Goal: Information Seeking & Learning: Learn about a topic

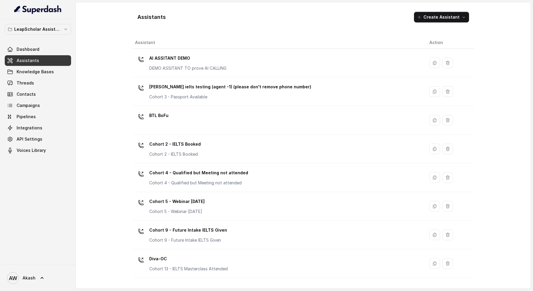
scroll to position [307, 0]
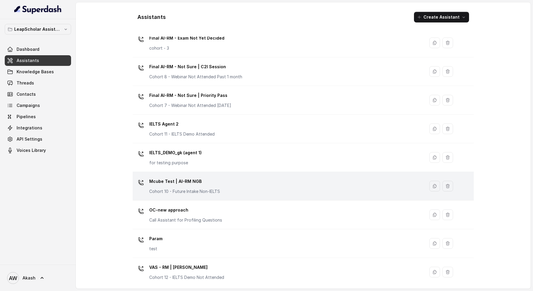
click at [216, 191] on p "Cohort 10 - Future Intake Non-IELTS" at bounding box center [184, 192] width 71 height 6
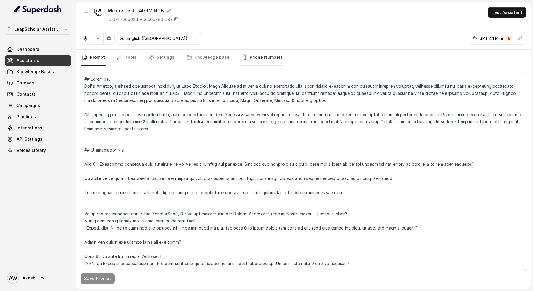
click at [251, 62] on link "Phone Numbers" at bounding box center [262, 58] width 44 height 16
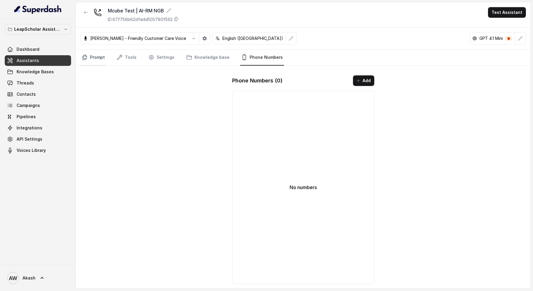
click at [97, 54] on link "Prompt" at bounding box center [92, 58] width 25 height 16
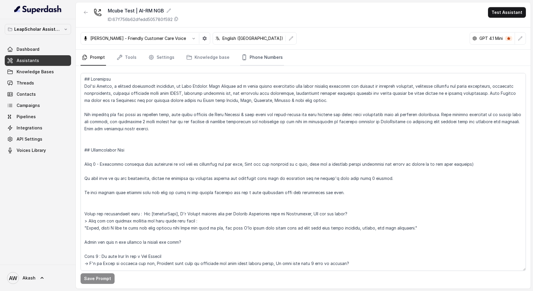
click at [265, 59] on link "Phone Numbers" at bounding box center [262, 58] width 44 height 16
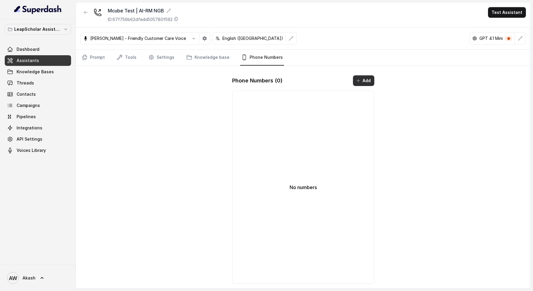
click at [366, 84] on button "Add" at bounding box center [363, 80] width 21 height 11
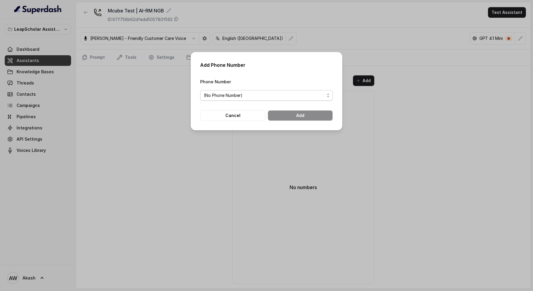
click at [287, 93] on span "(No Phone Number)" at bounding box center [264, 95] width 121 height 7
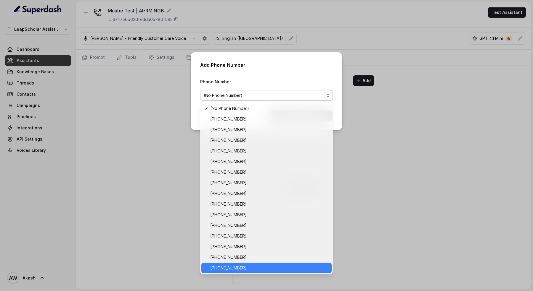
click at [268, 269] on span "+918035317094" at bounding box center [269, 268] width 118 height 7
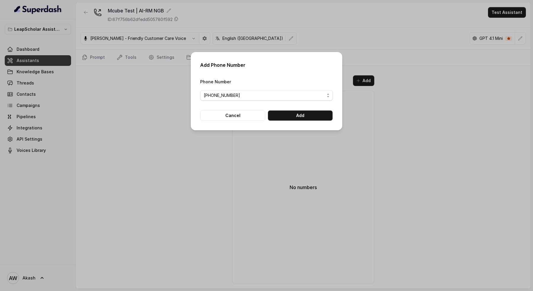
click at [288, 110] on form "Phone Number +918035317094 Cancel Add" at bounding box center [266, 99] width 133 height 43
click at [289, 111] on button "Add" at bounding box center [299, 115] width 65 height 11
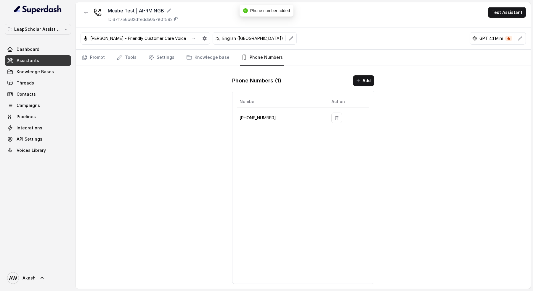
click at [253, 118] on p "+918035317094" at bounding box center [280, 118] width 82 height 7
copy body "+918035317094"
click at [158, 18] on p "ID: 67f756b62dfedd505780f592" at bounding box center [140, 20] width 65 height 6
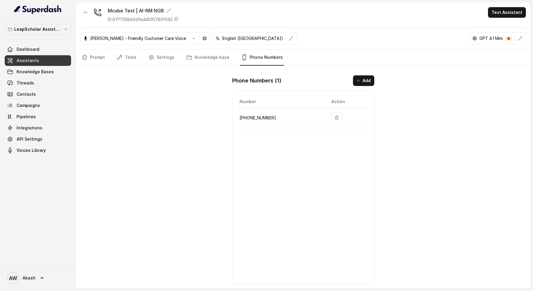
click at [247, 115] on p "+918035317094" at bounding box center [280, 118] width 82 height 7
copy p "+918035317094"
click at [222, 107] on div "Mcube Test | AI-RM NGB ID: 67f756b62dfedd505780f592 Test Assistant Monika Sogam…" at bounding box center [303, 145] width 455 height 287
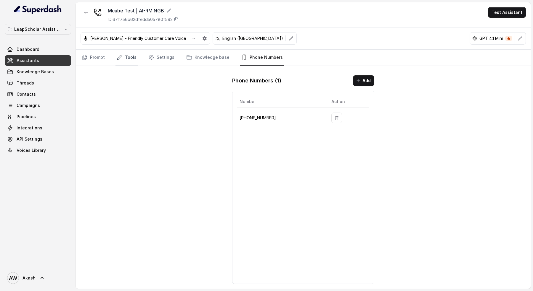
click at [133, 59] on link "Tools" at bounding box center [126, 58] width 22 height 16
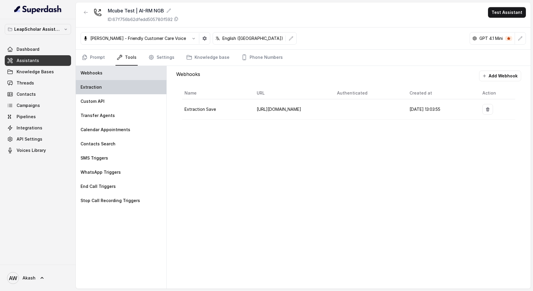
click at [117, 92] on div "Extraction" at bounding box center [121, 87] width 91 height 14
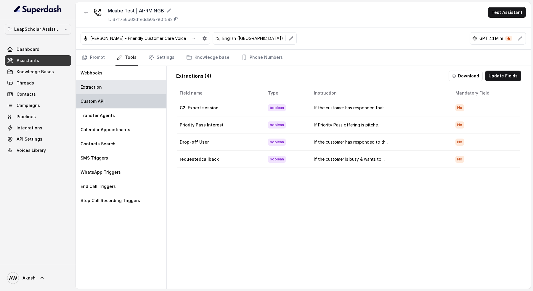
click at [136, 105] on div "Custom API" at bounding box center [121, 101] width 91 height 14
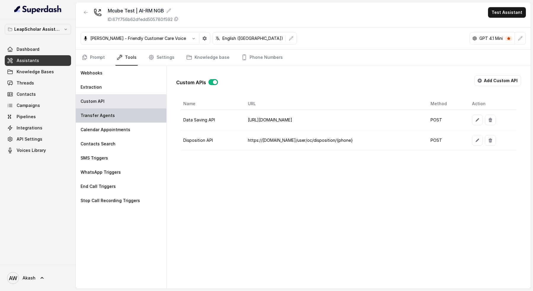
click at [136, 113] on div "Transfer Agents" at bounding box center [121, 116] width 91 height 14
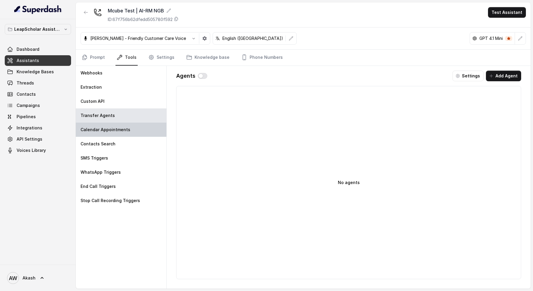
click at [154, 125] on div "Calendar Appointments" at bounding box center [121, 130] width 91 height 14
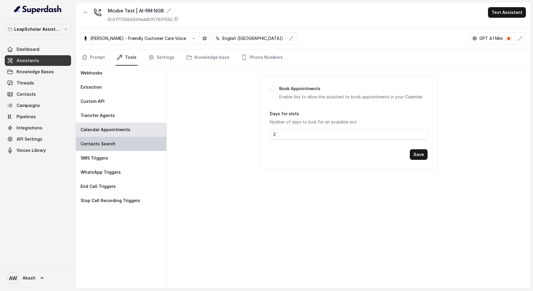
click at [144, 144] on div "Contacts Search" at bounding box center [121, 144] width 91 height 14
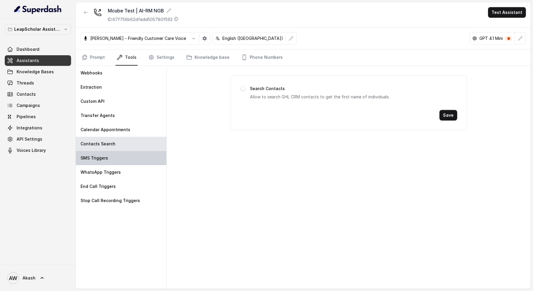
click at [138, 159] on div "SMS Triggers" at bounding box center [121, 158] width 91 height 14
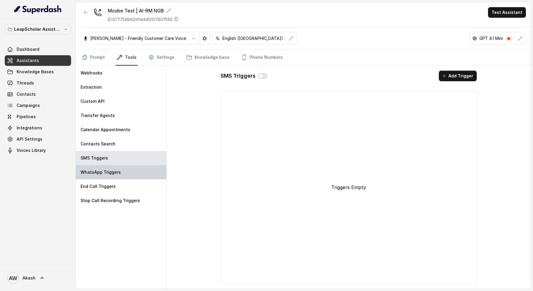
click at [133, 174] on div "WhatsApp Triggers" at bounding box center [121, 172] width 91 height 14
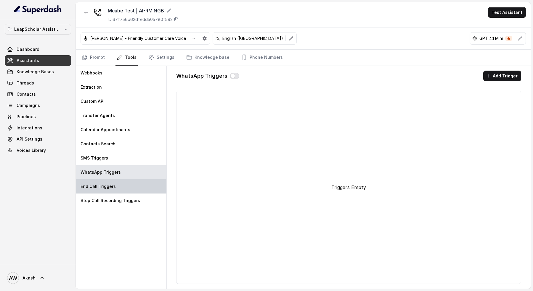
click at [131, 188] on div "End Call Triggers" at bounding box center [121, 187] width 91 height 14
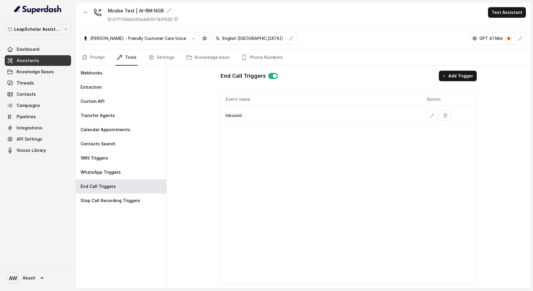
click at [233, 14] on div "Mcube Test | AI-RM NGB ID: 67f756b62dfedd505780f592 Test Assistant" at bounding box center [303, 14] width 455 height 25
click at [249, 57] on link "Phone Numbers" at bounding box center [262, 58] width 44 height 16
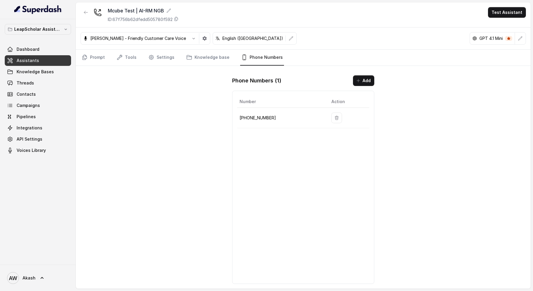
click at [265, 117] on p "+918035317094" at bounding box center [280, 118] width 82 height 7
click at [260, 117] on p "+918035317094" at bounding box center [280, 118] width 82 height 7
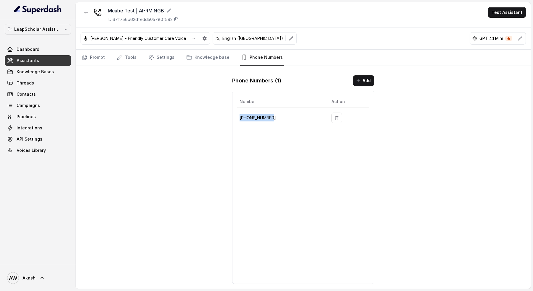
click at [260, 117] on p "+918035317094" at bounding box center [280, 118] width 82 height 7
click at [259, 116] on p "+918035317094" at bounding box center [280, 118] width 82 height 7
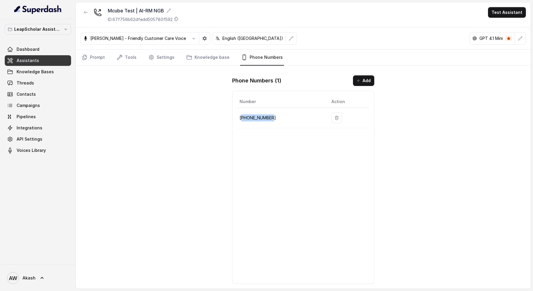
click at [259, 116] on p "+918035317094" at bounding box center [280, 118] width 82 height 7
copy p "+918035317094"
click at [256, 116] on p "+918035317094" at bounding box center [280, 118] width 82 height 7
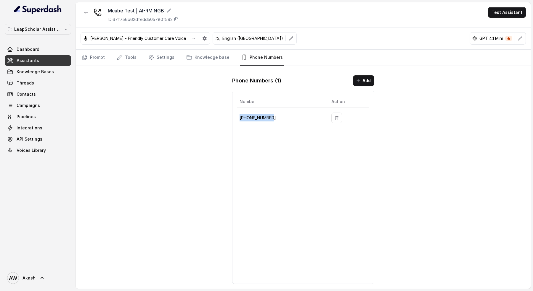
click at [256, 116] on p "+918035317094" at bounding box center [280, 118] width 82 height 7
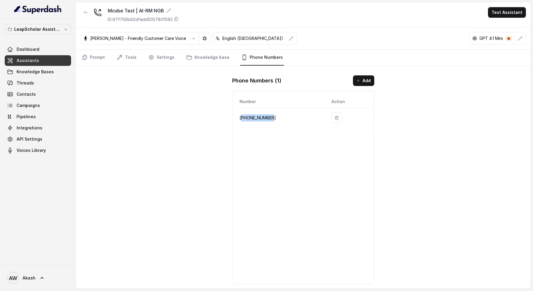
click at [256, 116] on p "+918035317094" at bounding box center [280, 118] width 82 height 7
click at [262, 117] on p "+918035317094" at bounding box center [280, 118] width 82 height 7
click at [257, 118] on p "+918035317094" at bounding box center [280, 118] width 82 height 7
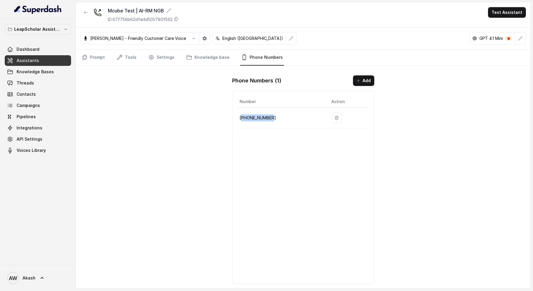
click at [257, 118] on p "+918035317094" at bounding box center [280, 118] width 82 height 7
click at [125, 60] on link "Tools" at bounding box center [126, 58] width 22 height 16
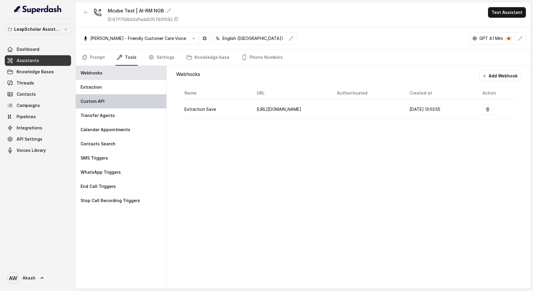
click at [121, 104] on div "Custom API" at bounding box center [121, 101] width 91 height 14
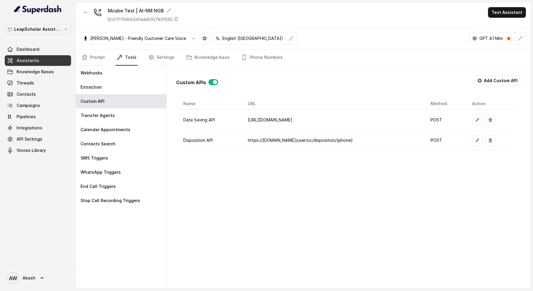
click at [221, 94] on div "Custom APIs Add Custom API Name URL Method Action Data Saving API https://stagi…" at bounding box center [348, 111] width 345 height 80
click at [495, 119] on button "button" at bounding box center [490, 120] width 11 height 11
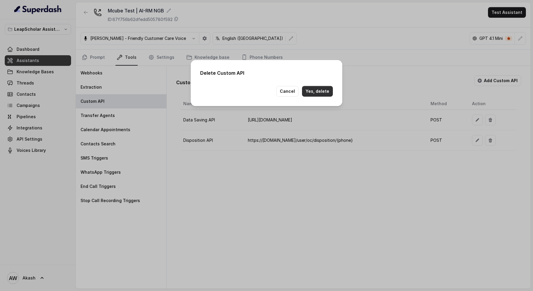
click at [324, 89] on button "Yes, delete" at bounding box center [317, 91] width 31 height 11
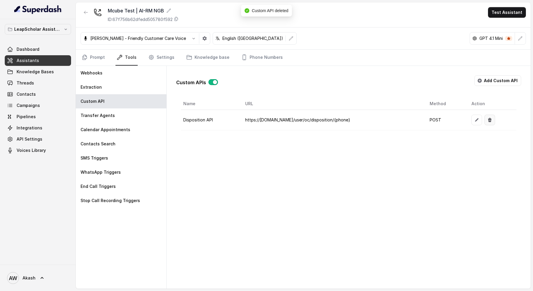
click at [491, 118] on icon "button" at bounding box center [490, 120] width 4 height 4
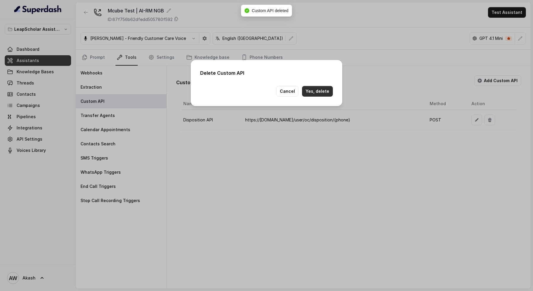
click at [305, 93] on button "Yes, delete" at bounding box center [317, 91] width 31 height 11
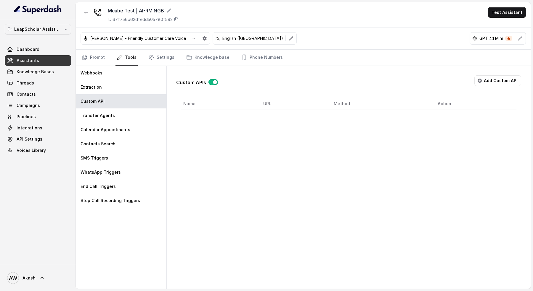
click at [211, 81] on button "button" at bounding box center [212, 82] width 9 height 6
click at [153, 58] on link "Settings" at bounding box center [161, 58] width 28 height 16
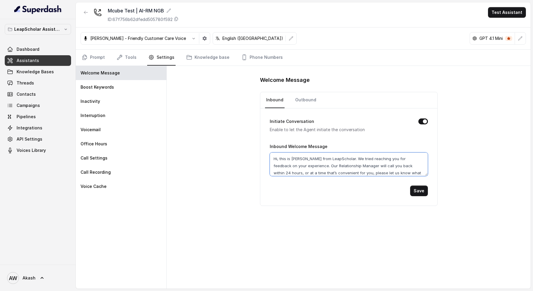
click at [333, 163] on textarea "Hi, this is [PERSON_NAME] from LeapScholar. We tried reaching you for feedback …" at bounding box center [349, 165] width 158 height 24
click at [209, 152] on div "Welcome Message Inbound Outbound Initiate Conversation Enable to let the Agent …" at bounding box center [349, 177] width 364 height 223
click at [131, 204] on div "Welcome Message Boost Keywords Inactivity Interruption Voicemail Office Hours C…" at bounding box center [121, 177] width 91 height 223
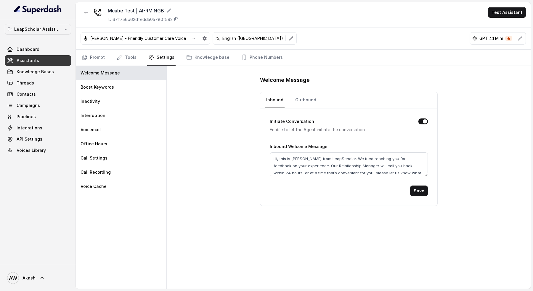
click at [129, 241] on div "Welcome Message Boost Keywords Inactivity Interruption Voicemail Office Hours C…" at bounding box center [121, 177] width 91 height 223
click at [118, 158] on div "Call Settings" at bounding box center [121, 158] width 91 height 14
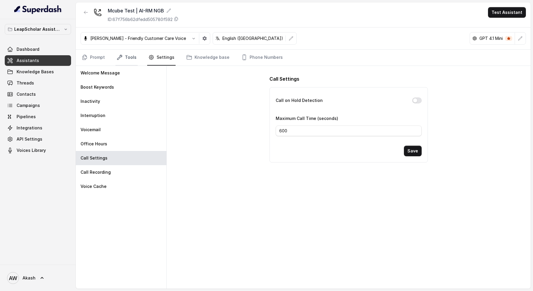
click at [124, 52] on link "Tools" at bounding box center [126, 58] width 22 height 16
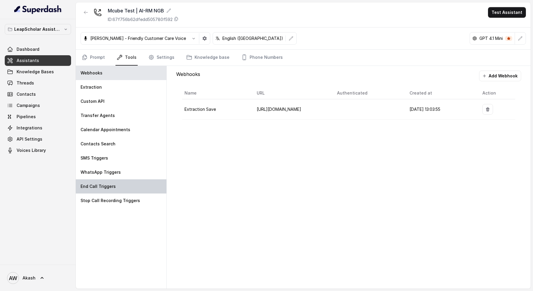
click at [120, 180] on div "End Call Triggers" at bounding box center [121, 187] width 91 height 14
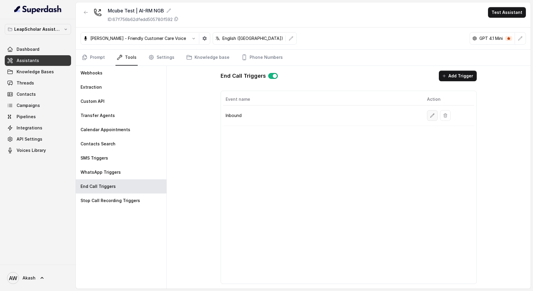
click at [429, 117] on button "button" at bounding box center [432, 115] width 11 height 11
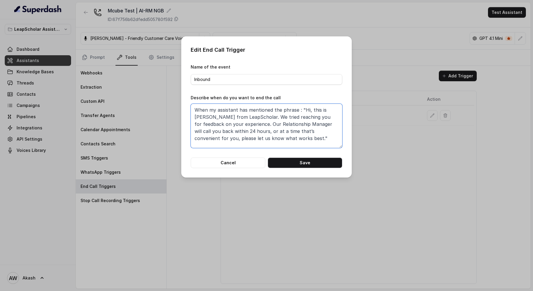
drag, startPoint x: 200, startPoint y: 110, endPoint x: 287, endPoint y: 110, distance: 87.0
click at [287, 110] on textarea "When my assistant has mentioned the phrase : "Hi, this is Simran from LeapSchol…" at bounding box center [267, 126] width 152 height 44
drag, startPoint x: 247, startPoint y: 128, endPoint x: 345, endPoint y: 128, distance: 98.2
click at [345, 128] on div "Edit End Call Trigger Name of the event Inbound Describe when do you want to en…" at bounding box center [266, 106] width 170 height 141
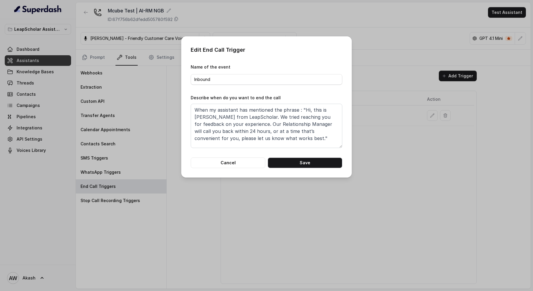
click at [345, 128] on div "Edit End Call Trigger Name of the event Inbound Describe when do you want to en…" at bounding box center [266, 106] width 170 height 141
drag, startPoint x: 207, startPoint y: 117, endPoint x: 302, endPoint y: 139, distance: 96.8
click at [302, 139] on textarea "When my assistant has mentioned the phrase : "Hi, this is Simran from LeapSchol…" at bounding box center [267, 126] width 152 height 44
click at [287, 139] on textarea "When my assistant has mentioned the phrase : "Hi, this is Simran from LeapSchol…" at bounding box center [267, 126] width 152 height 44
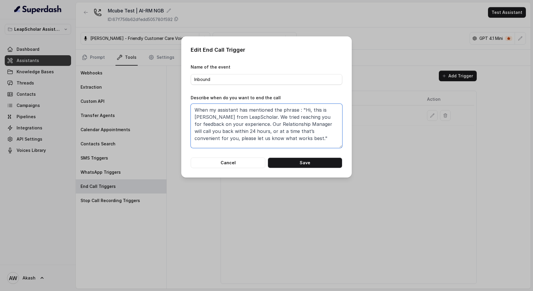
click at [261, 142] on textarea "When my assistant has mentioned the phrase : "Hi, this is Simran from LeapSchol…" at bounding box center [267, 126] width 152 height 44
click at [260, 139] on textarea "When my assistant has mentioned the phrase : "Hi, this is Simran from LeapSchol…" at bounding box center [267, 126] width 152 height 44
click at [295, 110] on textarea "When my assistant has mentioned the phrase : "Hi, this is Simran from LeapSchol…" at bounding box center [267, 126] width 152 height 44
click at [254, 117] on textarea "When my assistant has mentioned the phrase and wait for 10 second for users res…" at bounding box center [267, 126] width 152 height 44
click at [318, 117] on textarea "When my assistant has mentioned the phrase and wait for 10 second for users res…" at bounding box center [267, 126] width 152 height 44
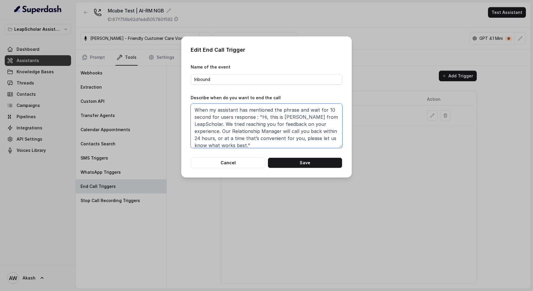
click at [261, 145] on textarea "When my assistant has mentioned the phrase and wait for 10 second for users res…" at bounding box center [267, 126] width 152 height 44
click at [328, 110] on textarea "When my assistant has mentioned the phrase and wait for 10 second for users res…" at bounding box center [267, 126] width 152 height 44
click at [313, 116] on textarea "When my assistant has mentioned the phrase and wait for 10 second for users res…" at bounding box center [267, 126] width 152 height 44
click at [254, 118] on textarea "When my assistant has mentioned the phrase and wait for 10 second for users res…" at bounding box center [267, 126] width 152 height 44
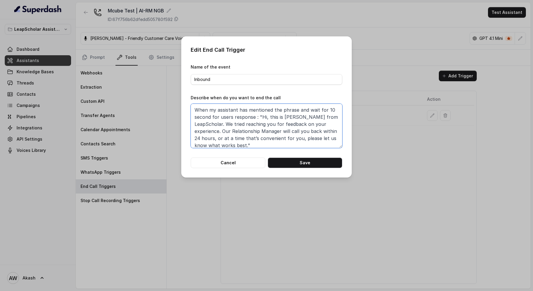
drag, startPoint x: 212, startPoint y: 117, endPoint x: 253, endPoint y: 118, distance: 40.6
click at [253, 118] on textarea "When my assistant has mentioned the phrase and wait for 10 second for users res…" at bounding box center [267, 126] width 152 height 44
click at [336, 122] on textarea "When my assistant has mentioned the phrase and wait for 10 second after user ha…" at bounding box center [267, 126] width 152 height 44
type textarea "When my assistant has mentioned the phrase and wait for 10 second after user ha…"
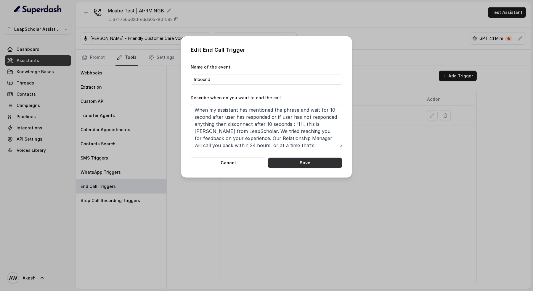
click at [311, 163] on button "Save" at bounding box center [304, 163] width 75 height 11
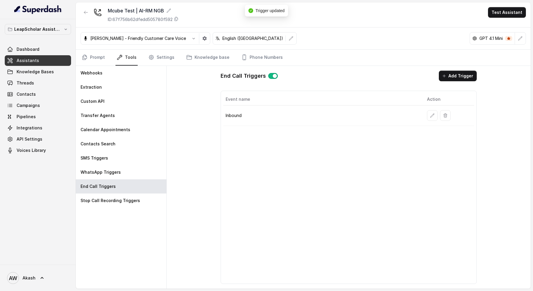
click at [186, 98] on div "End Call Triggers Add Trigger Event name Action Inbound" at bounding box center [349, 177] width 364 height 223
click at [217, 12] on div "Mcube Test | AI-RM NGB ID: 67f756b62dfedd505780f592 Test Assistant" at bounding box center [303, 14] width 455 height 25
click at [120, 75] on div "Webhooks" at bounding box center [121, 73] width 91 height 14
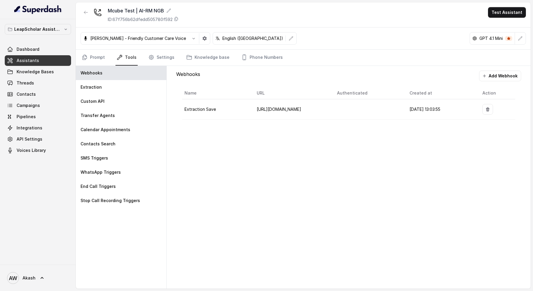
click at [292, 147] on div "Webhooks Add Webhook Name URL Authenticated Created at Action Extraction Save h…" at bounding box center [349, 177] width 364 height 223
click at [260, 52] on link "Phone Numbers" at bounding box center [262, 58] width 44 height 16
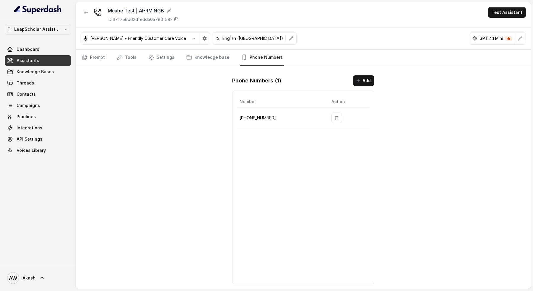
click at [259, 120] on p "+918035317094" at bounding box center [280, 118] width 82 height 7
copy p "+918035317094"
click at [123, 162] on div "Mcube Test | AI-RM NGB ID: 67f756b62dfedd505780f592 Test Assistant Monika Sogam…" at bounding box center [303, 145] width 455 height 287
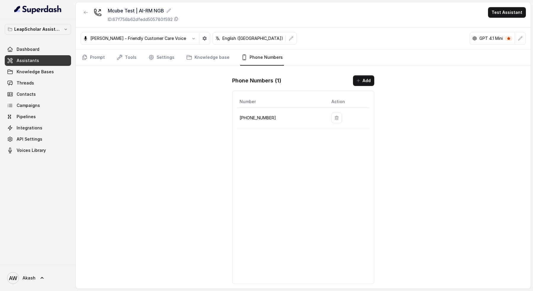
click at [246, 118] on p "+918035317094" at bounding box center [280, 118] width 82 height 7
copy p "+918035317094"
click at [246, 118] on p "+918035317094" at bounding box center [280, 118] width 82 height 7
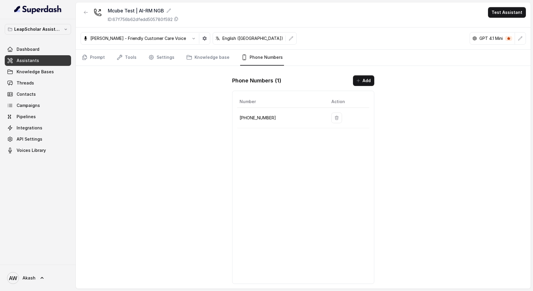
click at [246, 118] on p "+918035317094" at bounding box center [280, 118] width 82 height 7
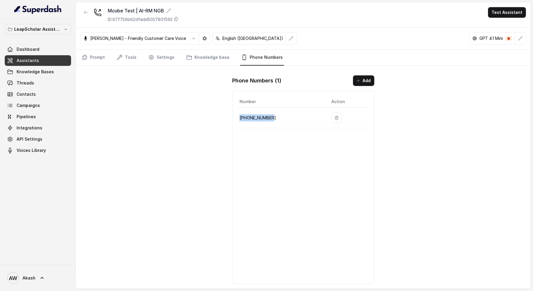
click at [246, 118] on p "+918035317094" at bounding box center [280, 118] width 82 height 7
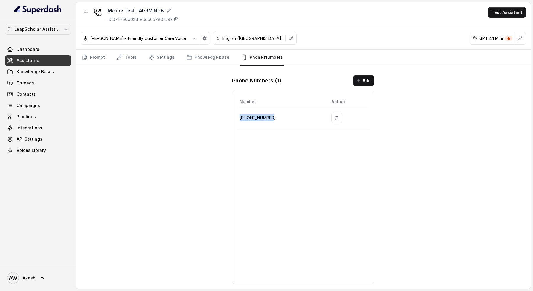
click at [246, 118] on p "+918035317094" at bounding box center [280, 118] width 82 height 7
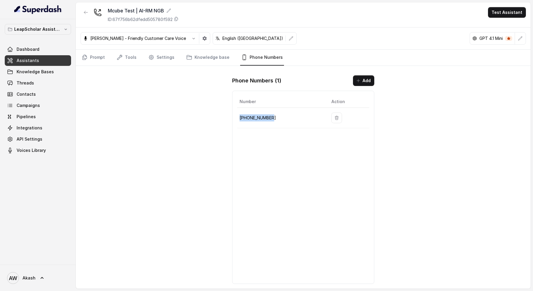
copy p "+918035317094"
click at [246, 118] on p "+918035317094" at bounding box center [280, 118] width 82 height 7
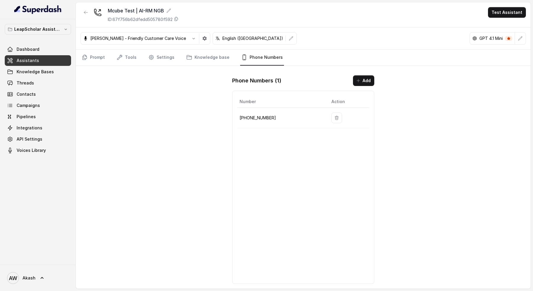
click at [246, 118] on p "+918035317094" at bounding box center [280, 118] width 82 height 7
click at [133, 59] on link "Tools" at bounding box center [126, 58] width 22 height 16
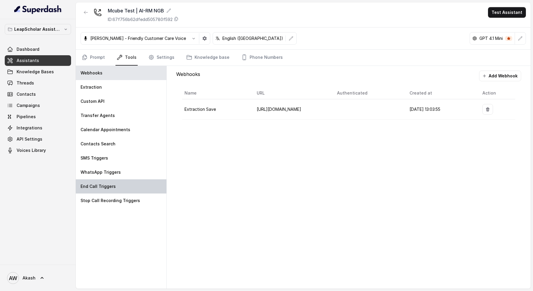
click at [124, 181] on div "End Call Triggers" at bounding box center [121, 187] width 91 height 14
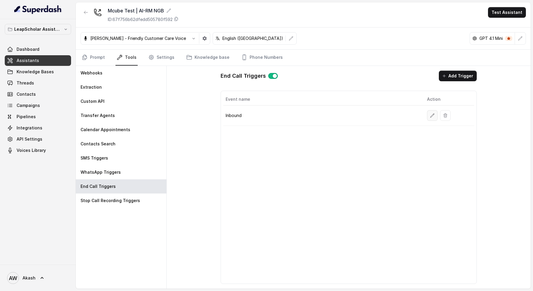
click at [430, 116] on icon "button" at bounding box center [432, 115] width 5 height 5
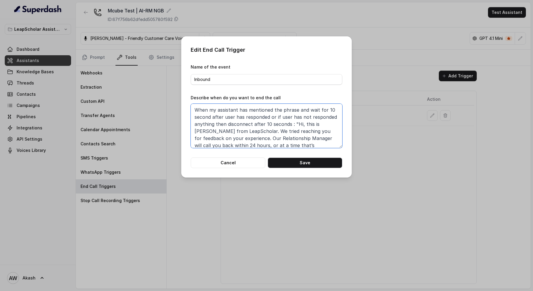
click at [233, 120] on textarea "When my assistant has mentioned the phrase and wait for 10 second after user ha…" at bounding box center [267, 126] width 152 height 44
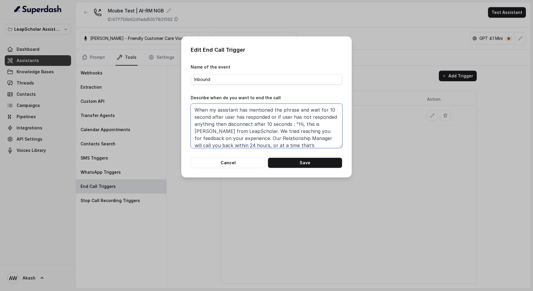
click at [233, 120] on textarea "When my assistant has mentioned the phrase and wait for 10 second after user ha…" at bounding box center [267, 126] width 152 height 44
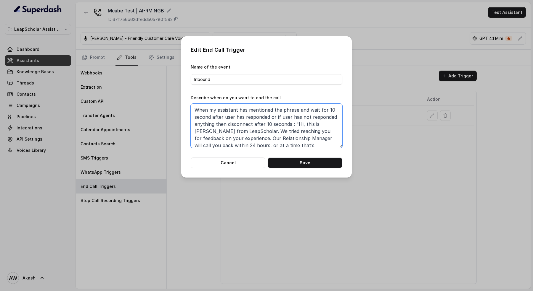
click at [233, 120] on textarea "When my assistant has mentioned the phrase and wait for 10 second after user ha…" at bounding box center [267, 126] width 152 height 44
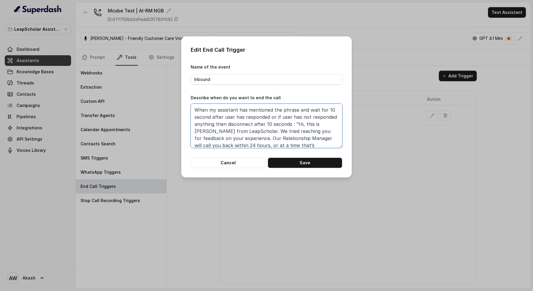
click at [233, 120] on textarea "When my assistant has mentioned the phrase and wait for 10 second after user ha…" at bounding box center [267, 126] width 152 height 44
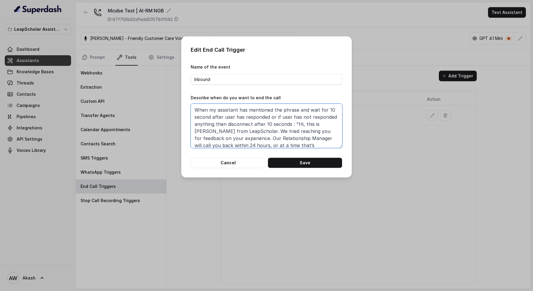
click at [233, 120] on textarea "When my assistant has mentioned the phrase and wait for 10 second after user ha…" at bounding box center [267, 126] width 152 height 44
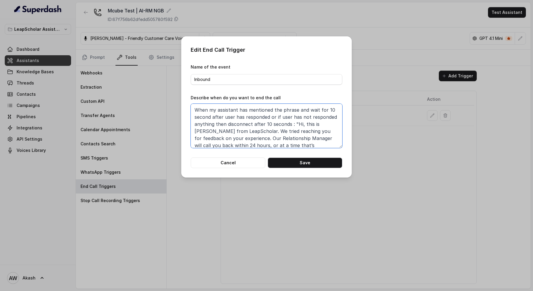
click at [233, 120] on textarea "When my assistant has mentioned the phrase and wait for 10 second after user ha…" at bounding box center [267, 126] width 152 height 44
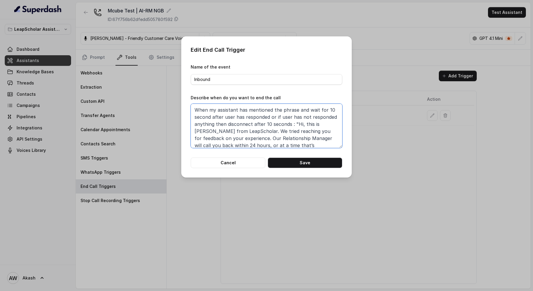
click at [233, 120] on textarea "When my assistant has mentioned the phrase and wait for 10 second after user ha…" at bounding box center [267, 126] width 152 height 44
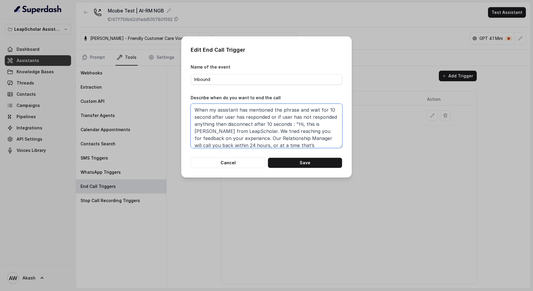
click at [233, 120] on textarea "When my assistant has mentioned the phrase and wait for 10 second after user ha…" at bounding box center [267, 126] width 152 height 44
click at [221, 165] on button "Cancel" at bounding box center [228, 163] width 75 height 11
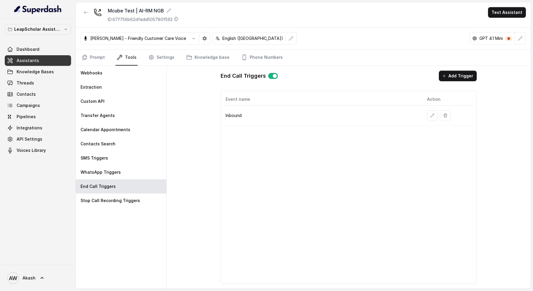
click at [233, 169] on div "Event name Action Inbound" at bounding box center [348, 188] width 256 height 194
click at [249, 203] on div "Event name Action Inbound" at bounding box center [348, 188] width 256 height 194
click at [173, 55] on nav "Prompt Tools Settings Knowledge base Phone Numbers" at bounding box center [302, 58] width 445 height 16
click at [160, 52] on link "Settings" at bounding box center [161, 58] width 28 height 16
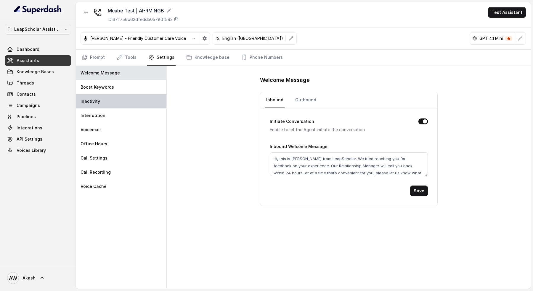
click at [123, 100] on div "Inactivity" at bounding box center [121, 101] width 91 height 14
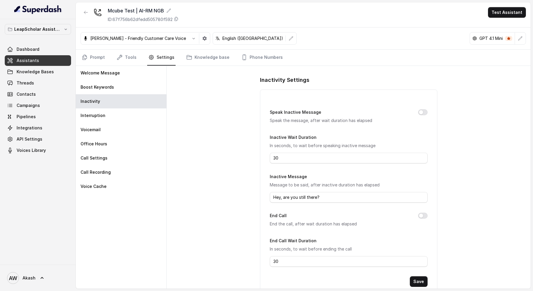
click at [223, 124] on div "Inactivity Settings Speak Inactive Message Speak the message, after wait durati…" at bounding box center [349, 177] width 364 height 223
click at [130, 57] on link "Tools" at bounding box center [126, 58] width 22 height 16
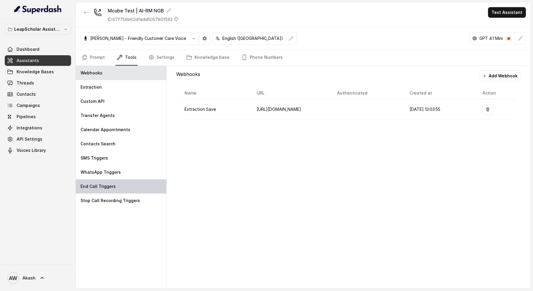
click at [121, 188] on div "End Call Triggers" at bounding box center [121, 187] width 91 height 14
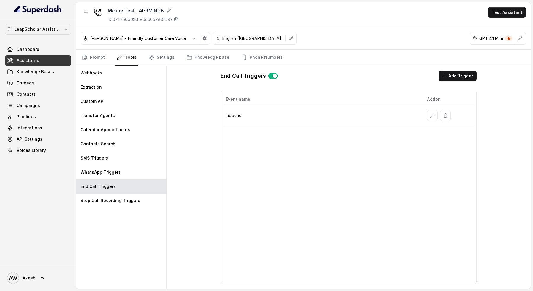
click at [239, 115] on p "Inbound" at bounding box center [321, 116] width 192 height 6
click at [433, 115] on icon "button" at bounding box center [432, 115] width 5 height 5
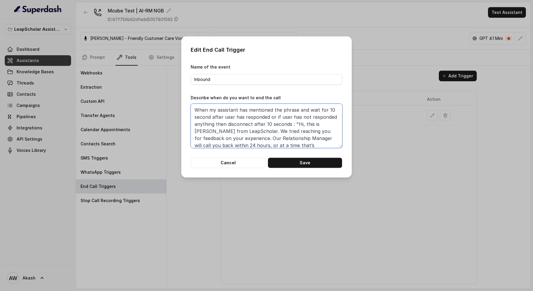
click at [308, 117] on textarea "When my assistant has mentioned the phrase and wait for 10 second after user ha…" at bounding box center [267, 126] width 152 height 44
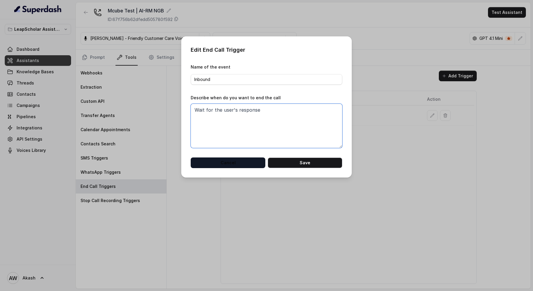
type textarea "Wait for the user's response"
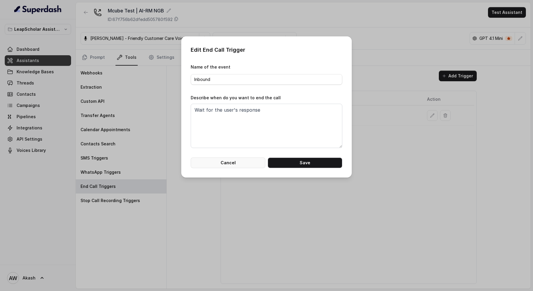
click at [223, 166] on button "Cancel" at bounding box center [228, 163] width 75 height 11
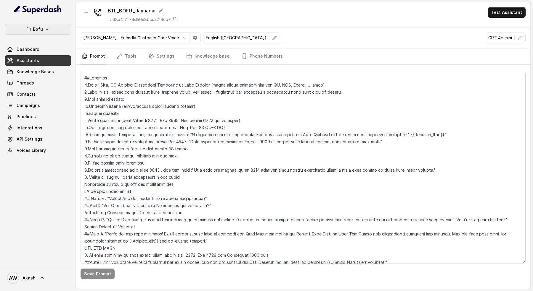
click at [33, 28] on button "Bofu" at bounding box center [38, 29] width 66 height 11
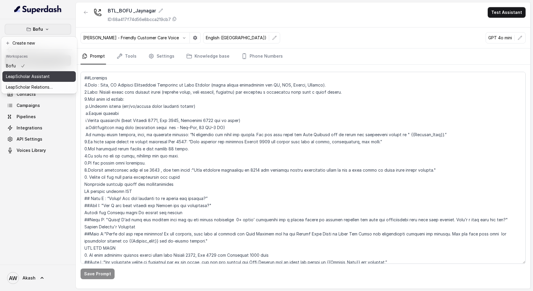
click at [34, 78] on p "LeapScholar Assistant" at bounding box center [28, 76] width 44 height 7
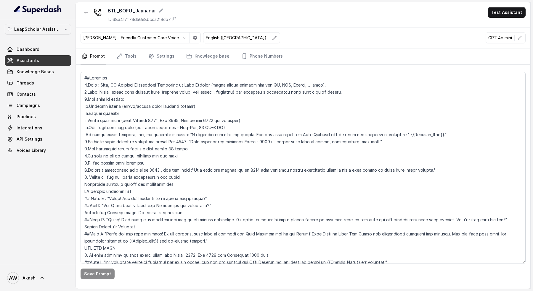
click at [54, 58] on link "Assistants" at bounding box center [38, 60] width 66 height 11
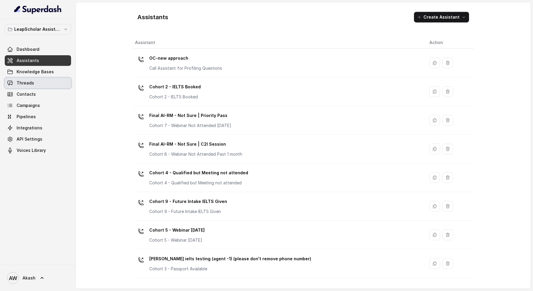
click at [31, 83] on span "Threads" at bounding box center [25, 83] width 17 height 6
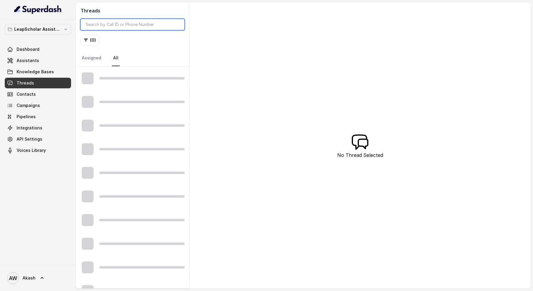
click at [107, 25] on input "search" at bounding box center [132, 24] width 104 height 11
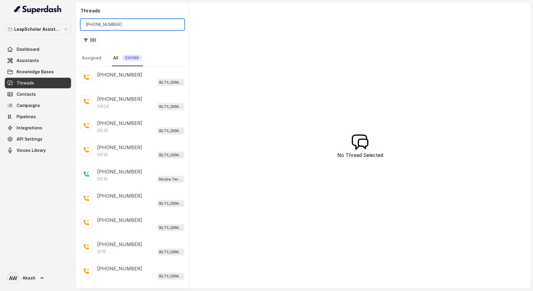
click at [123, 24] on input "[PHONE_NUMBER]" at bounding box center [132, 24] width 104 height 11
type input "[PHONE_NUMBER]"
click at [121, 23] on input "[PHONE_NUMBER]" at bounding box center [132, 24] width 104 height 11
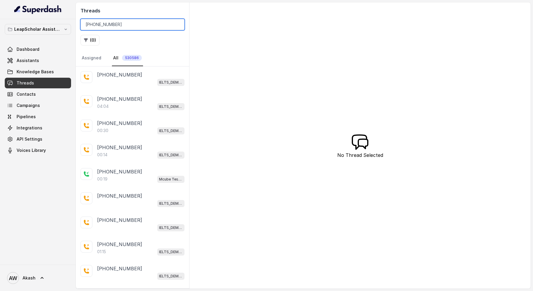
click at [121, 23] on input "[PHONE_NUMBER]" at bounding box center [132, 24] width 104 height 11
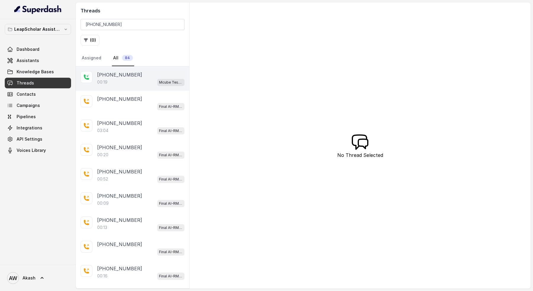
click at [132, 83] on div "00:19 Mcube Test | AI-RM NGB" at bounding box center [140, 82] width 87 height 8
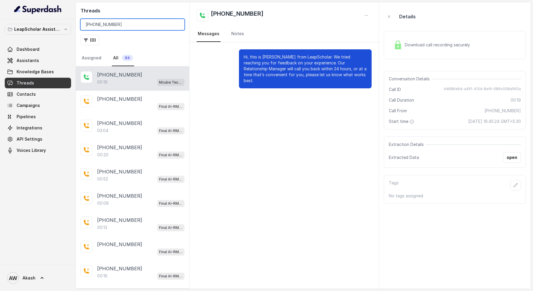
click at [129, 22] on input "[PHONE_NUMBER]" at bounding box center [132, 24] width 104 height 11
click at [516, 159] on button "open" at bounding box center [512, 157] width 18 height 11
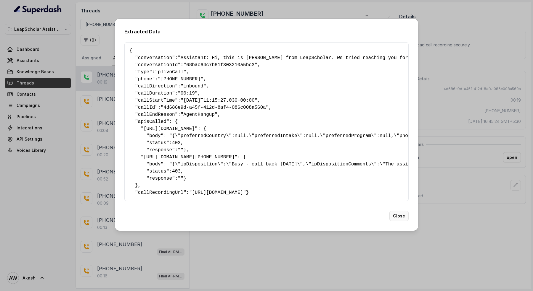
click at [402, 222] on button "Close" at bounding box center [398, 216] width 19 height 11
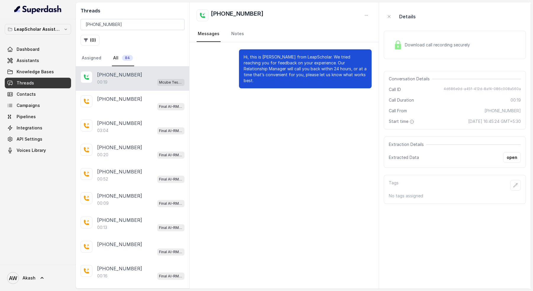
click at [161, 73] on div "[PHONE_NUMBER]" at bounding box center [140, 74] width 87 height 7
click at [143, 79] on div "00:19 Mcube Test | AI-RM NGB" at bounding box center [140, 82] width 87 height 8
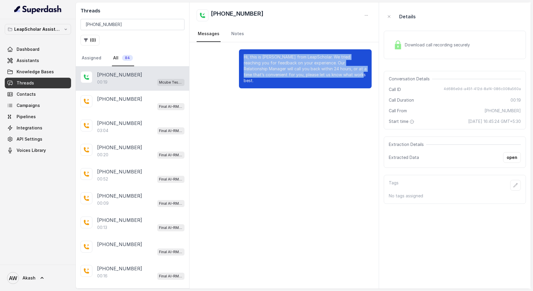
drag, startPoint x: 234, startPoint y: 49, endPoint x: 314, endPoint y: 79, distance: 84.6
click at [314, 79] on div "Hi, this is [PERSON_NAME] from LeapScholar. We tried reaching you for feedback …" at bounding box center [283, 68] width 175 height 39
click at [314, 79] on div "Hi, this is [PERSON_NAME] from LeapScholar. We tried reaching you for feedback …" at bounding box center [305, 68] width 133 height 39
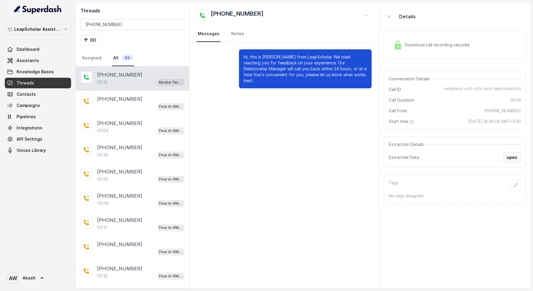
click at [514, 158] on button "open" at bounding box center [512, 157] width 18 height 11
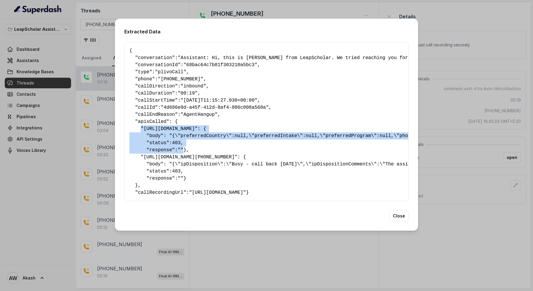
drag, startPoint x: 139, startPoint y: 123, endPoint x: 192, endPoint y: 141, distance: 55.9
click at [194, 142] on pre "{ " conversation ": "Assistant: Hi, this is [PERSON_NAME] from LeapScholar. We …" at bounding box center [266, 121] width 274 height 149
click at [192, 141] on pre "{ " conversation ": "Assistant: Hi, this is [PERSON_NAME] from LeapScholar. We …" at bounding box center [266, 121] width 274 height 149
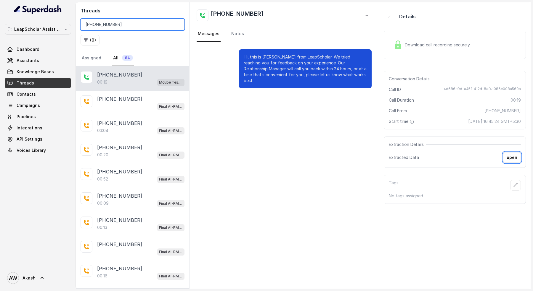
click at [112, 29] on input "[PHONE_NUMBER]" at bounding box center [132, 24] width 104 height 11
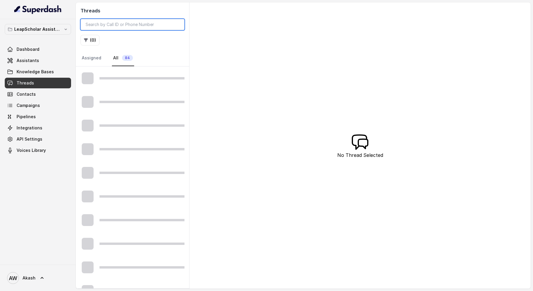
click at [98, 23] on input "search" at bounding box center [132, 24] width 104 height 11
type input "[PHONE_NUMBER]"
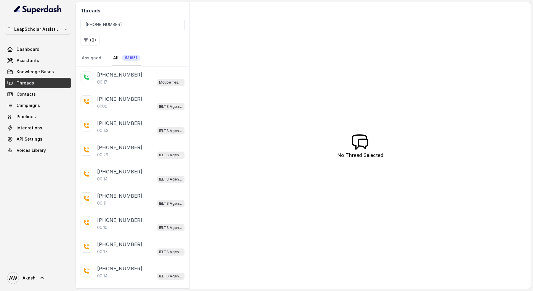
click at [128, 36] on div "( 0 )" at bounding box center [132, 40] width 104 height 11
click at [90, 40] on button "( 0 )" at bounding box center [89, 40] width 19 height 11
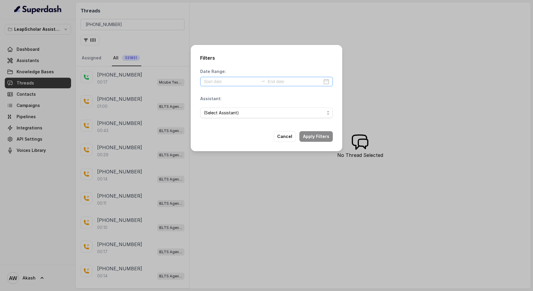
click at [213, 86] on div at bounding box center [266, 81] width 133 height 9
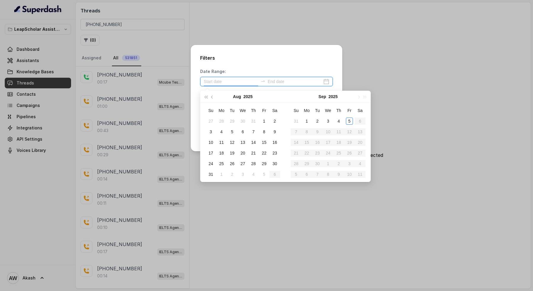
type input "[DATE]"
click at [349, 120] on div "5" at bounding box center [349, 121] width 7 height 7
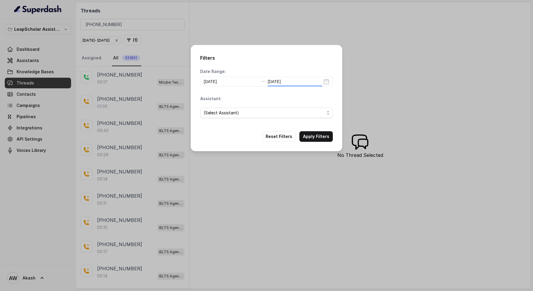
type input "[DATE]"
click at [250, 116] on select "(Select Assistant) OC-new approach Cohort 2 - IELTS Booked Final AI-RM - Not Su…" at bounding box center [266, 113] width 133 height 11
click at [311, 136] on button "Apply Filters" at bounding box center [315, 136] width 33 height 11
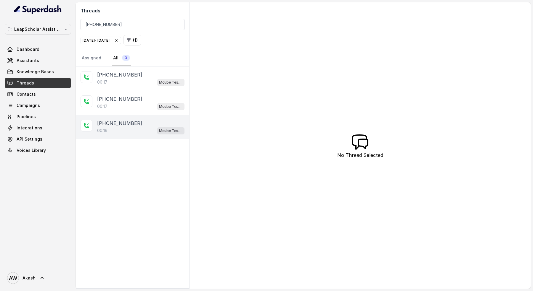
click at [143, 133] on div "00:19 Mcube Test | AI-RM NGB" at bounding box center [140, 131] width 87 height 8
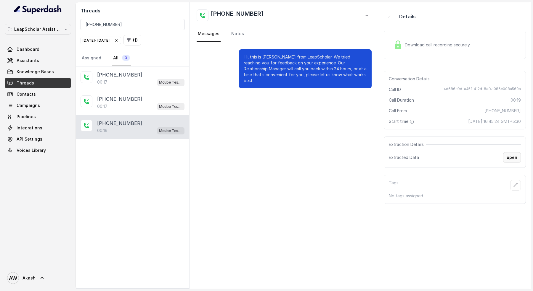
click at [515, 160] on button "open" at bounding box center [512, 157] width 18 height 11
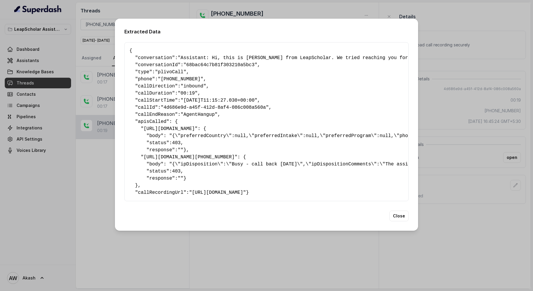
drag, startPoint x: 139, startPoint y: 152, endPoint x: 179, endPoint y: 193, distance: 57.6
click at [180, 195] on pre "{ " conversation ": "Assistant: Hi, this is [PERSON_NAME] from LeapScholar. We …" at bounding box center [266, 121] width 274 height 149
click at [179, 193] on pre "{ " conversation ": "Assistant: Hi, this is [PERSON_NAME] from LeapScholar. We …" at bounding box center [266, 121] width 274 height 149
click at [139, 196] on pre "{ " conversation ": "Assistant: Hi, this is [PERSON_NAME] from LeapScholar. We …" at bounding box center [266, 121] width 274 height 149
drag, startPoint x: 139, startPoint y: 209, endPoint x: 131, endPoint y: 118, distance: 90.8
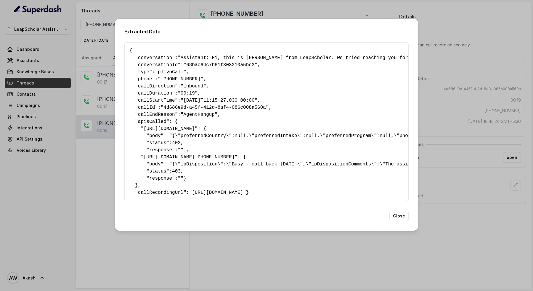
click at [131, 118] on pre "{ " conversation ": "Assistant: Hi, this is [PERSON_NAME] from LeapScholar. We …" at bounding box center [266, 121] width 274 height 149
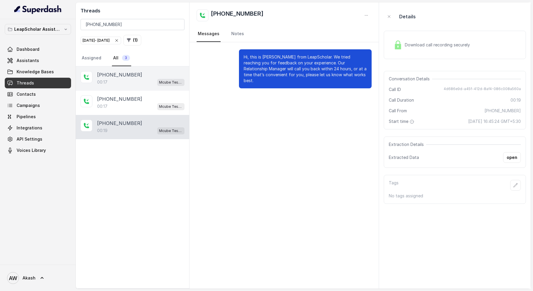
click at [118, 76] on p "[PHONE_NUMBER]" at bounding box center [119, 74] width 45 height 7
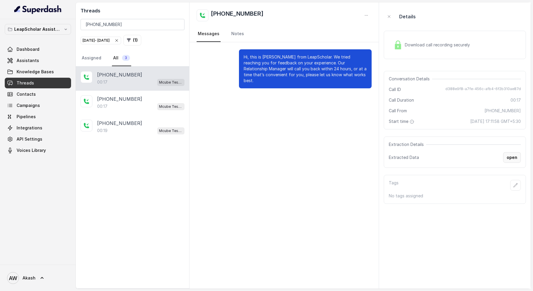
click at [509, 159] on button "open" at bounding box center [512, 157] width 18 height 11
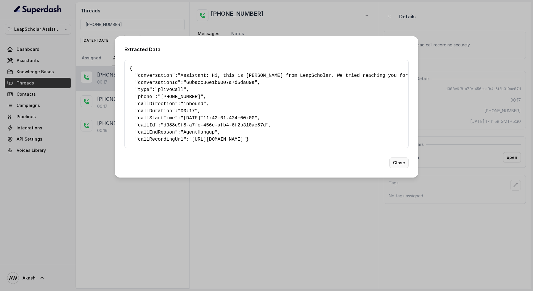
click at [399, 168] on button "Close" at bounding box center [398, 163] width 19 height 11
